Goal: Check status

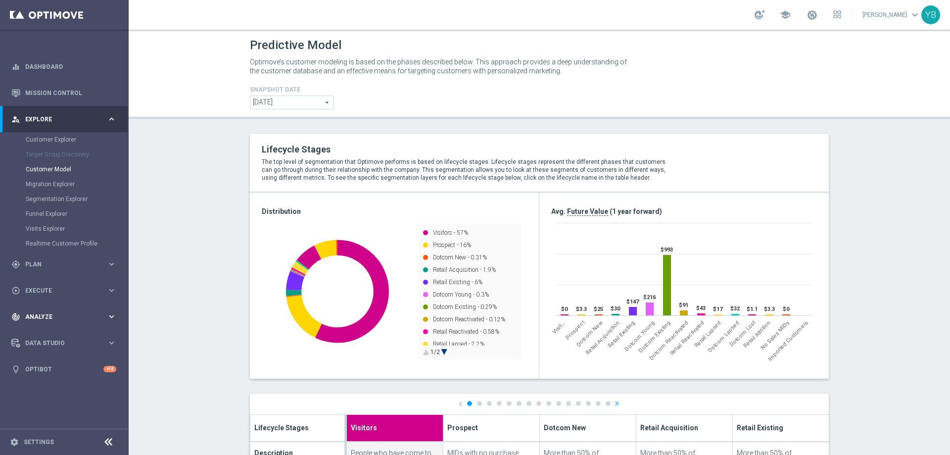
click at [113, 313] on icon "keyboard_arrow_right" at bounding box center [111, 316] width 9 height 9
click at [113, 291] on icon "keyboard_arrow_right" at bounding box center [111, 292] width 9 height 9
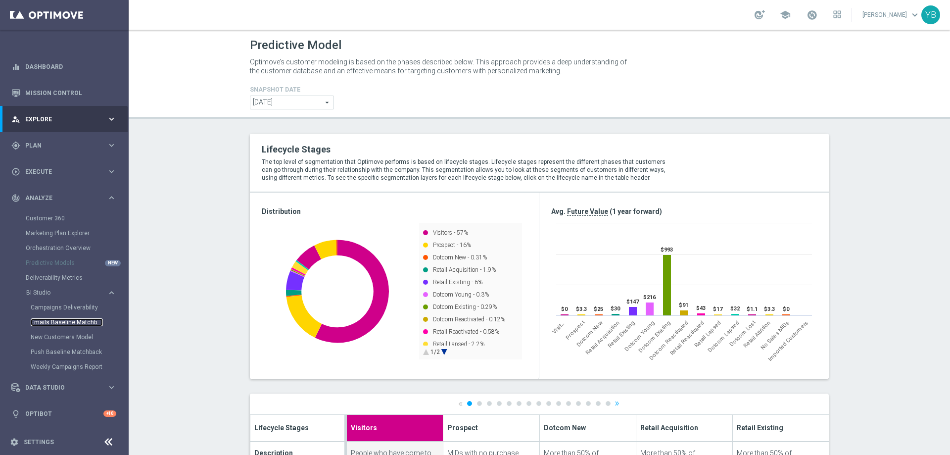
click at [63, 323] on link "Emails Baseline Matchback" at bounding box center [67, 322] width 72 height 8
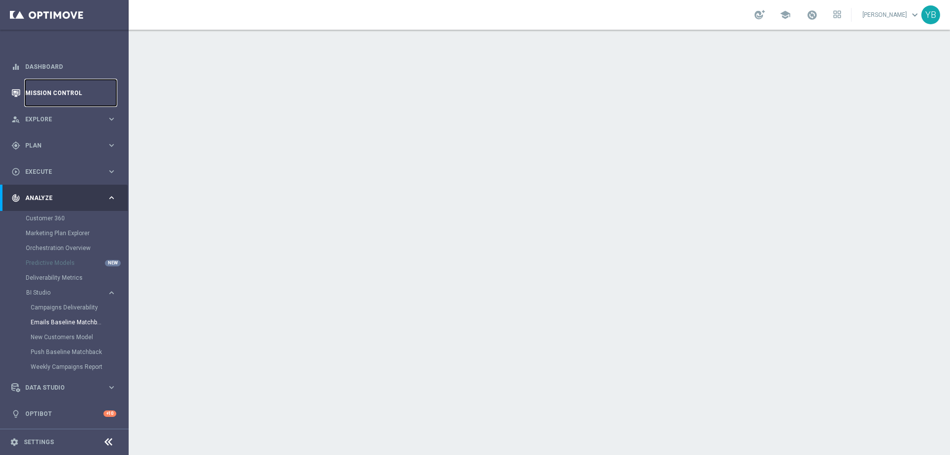
click at [66, 94] on link "Mission Control" at bounding box center [70, 93] width 91 height 26
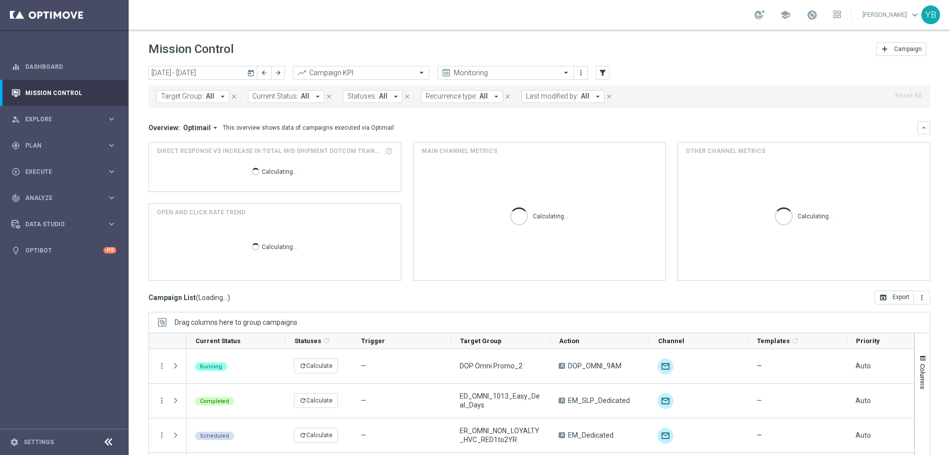
click at [252, 72] on icon "today" at bounding box center [251, 72] width 9 height 9
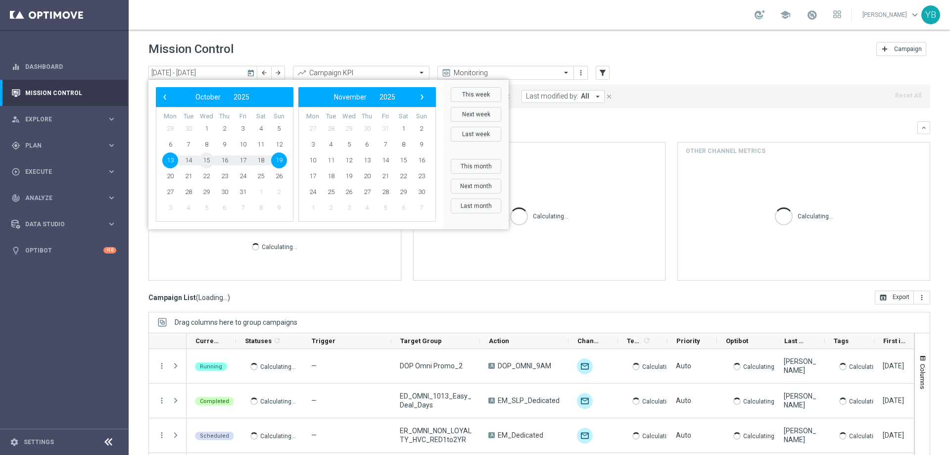
click at [208, 159] on span "15" at bounding box center [206, 160] width 16 height 16
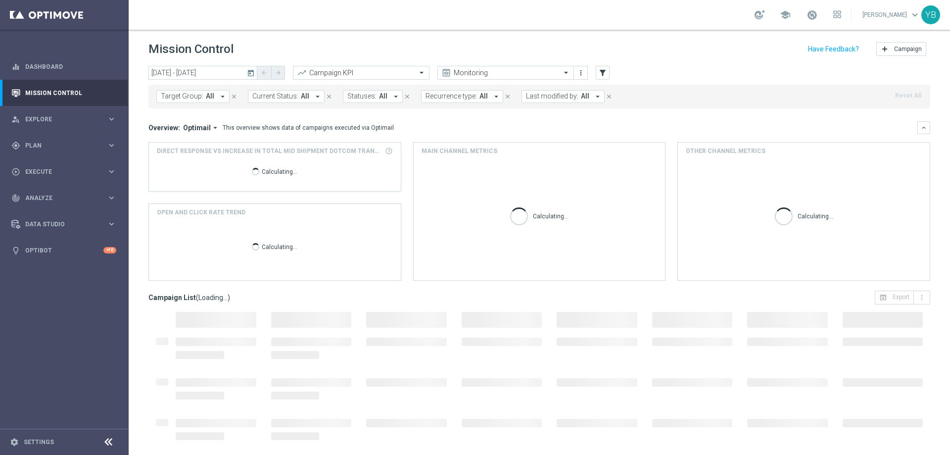
type input "[DATE] - [DATE]"
drag, startPoint x: 211, startPoint y: 129, endPoint x: 204, endPoint y: 139, distance: 11.7
click at [211, 129] on icon "arrow_drop_down" at bounding box center [215, 127] width 9 height 9
click at [181, 144] on div "Analysis" at bounding box center [180, 143] width 24 height 9
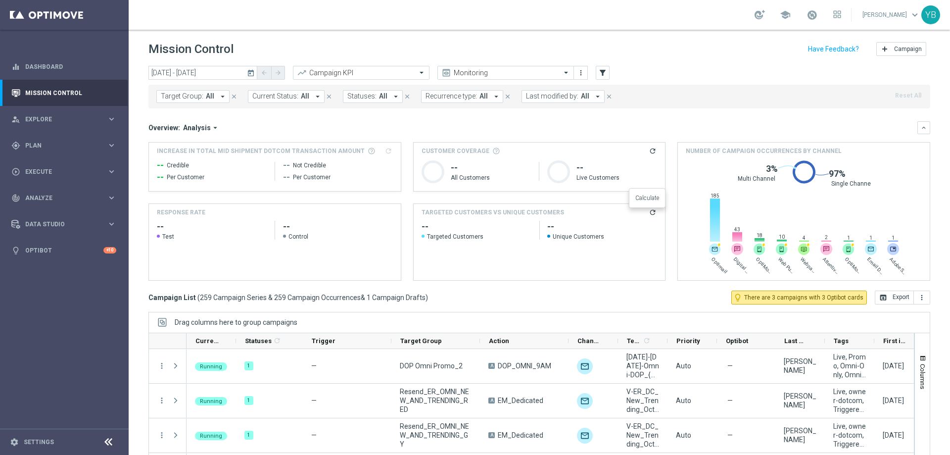
click at [650, 212] on icon "refresh" at bounding box center [653, 212] width 8 height 8
